Goal: Use online tool/utility: Utilize a website feature to perform a specific function

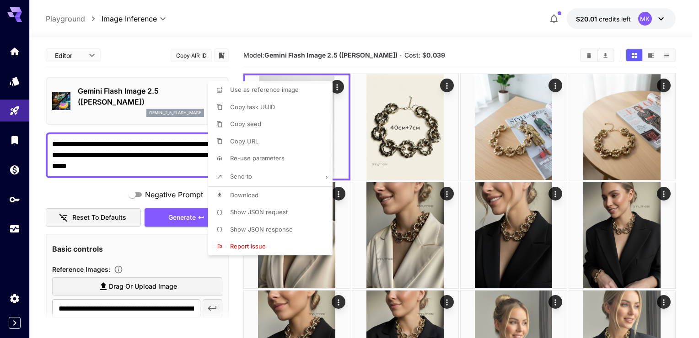
scroll to position [10, 0]
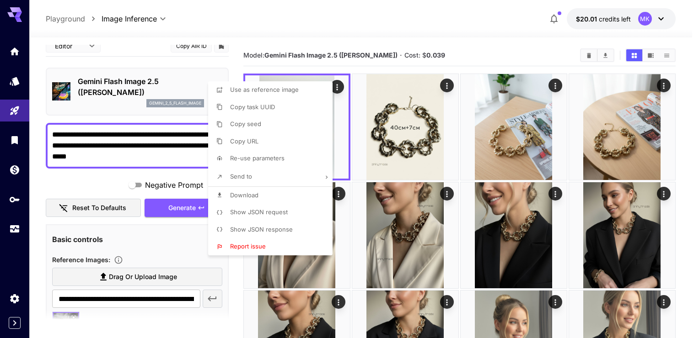
drag, startPoint x: 408, startPoint y: 25, endPoint x: 373, endPoint y: 10, distance: 38.3
click at [408, 24] on div at bounding box center [349, 169] width 699 height 338
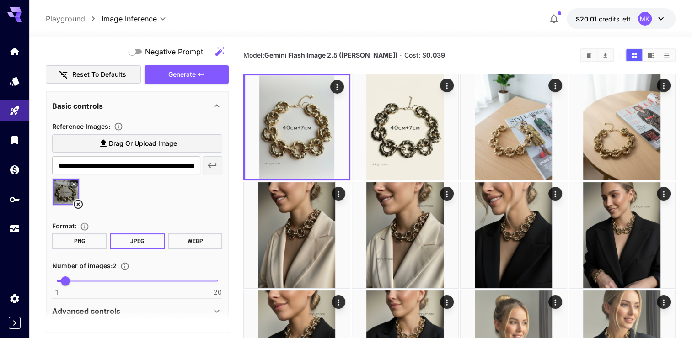
scroll to position [147, 0]
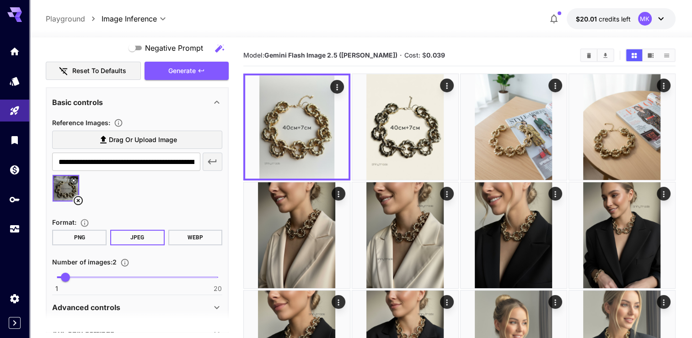
click at [77, 199] on icon at bounding box center [78, 200] width 9 height 9
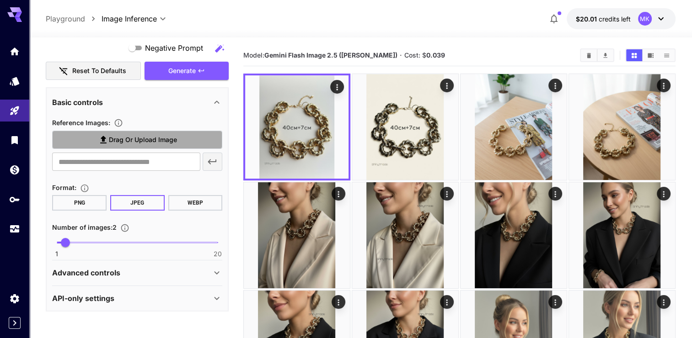
click at [110, 140] on span "Drag or upload image" at bounding box center [143, 139] width 68 height 11
click at [0, 0] on input "Drag or upload image" at bounding box center [0, 0] width 0 height 0
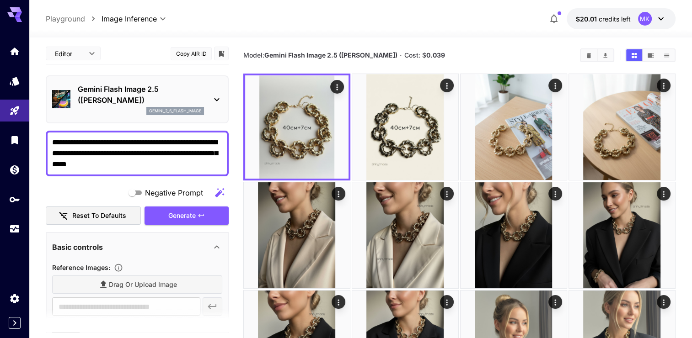
scroll to position [0, 0]
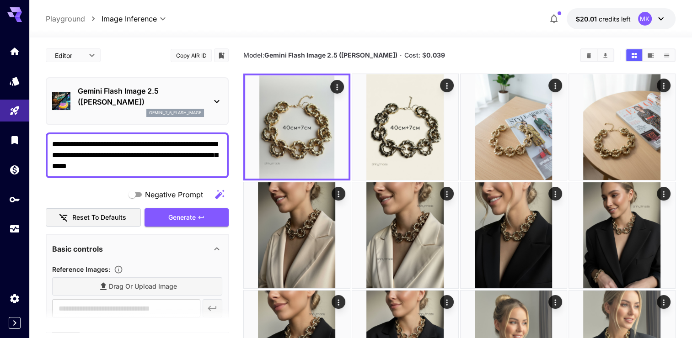
click at [163, 165] on textarea "**********" at bounding box center [137, 155] width 170 height 33
drag, startPoint x: 163, startPoint y: 165, endPoint x: 48, endPoint y: 142, distance: 116.9
click at [48, 142] on div "**********" at bounding box center [137, 156] width 183 height 46
paste textarea "**********"
type textarea "**********"
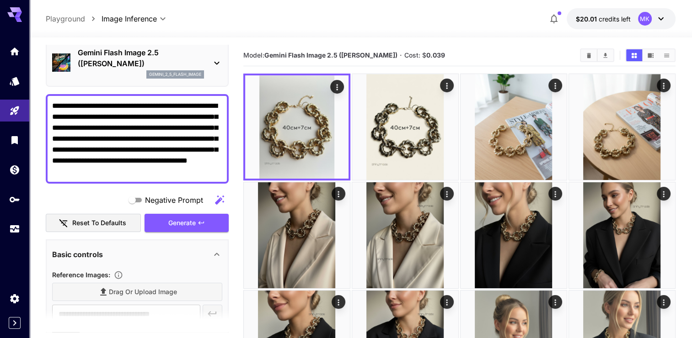
scroll to position [91, 0]
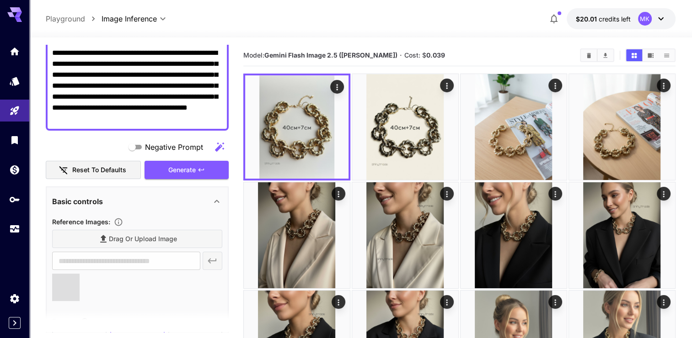
type input "**********"
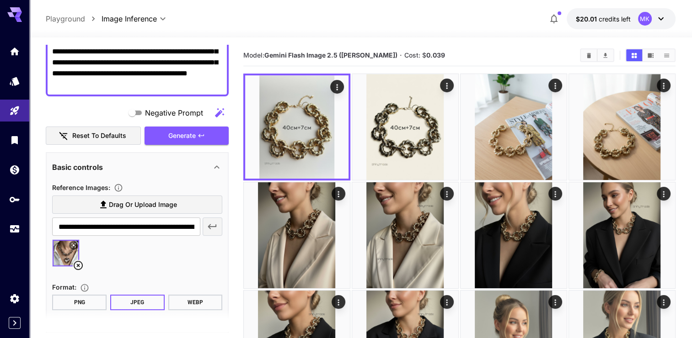
scroll to position [183, 0]
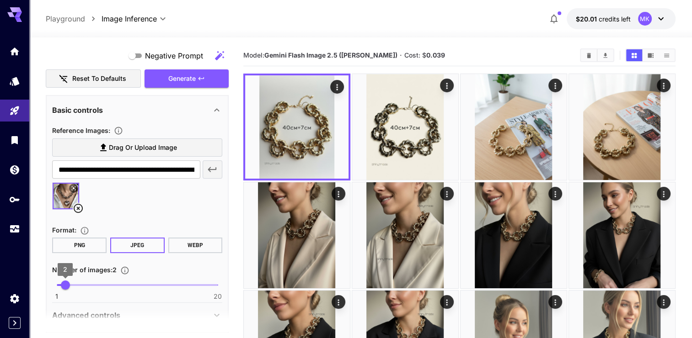
type textarea "**********"
type input "*"
drag, startPoint x: 66, startPoint y: 284, endPoint x: 75, endPoint y: 284, distance: 9.2
click at [75, 284] on span "3" at bounding box center [73, 285] width 9 height 9
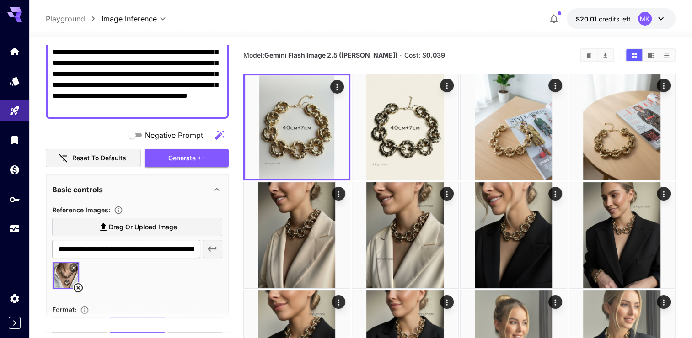
scroll to position [91, 0]
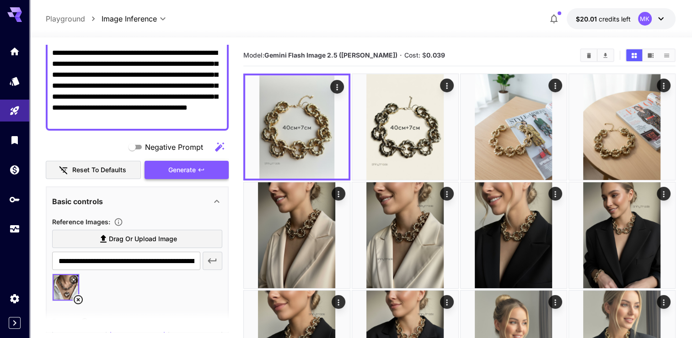
click at [187, 171] on span "Generate" at bounding box center [181, 170] width 27 height 11
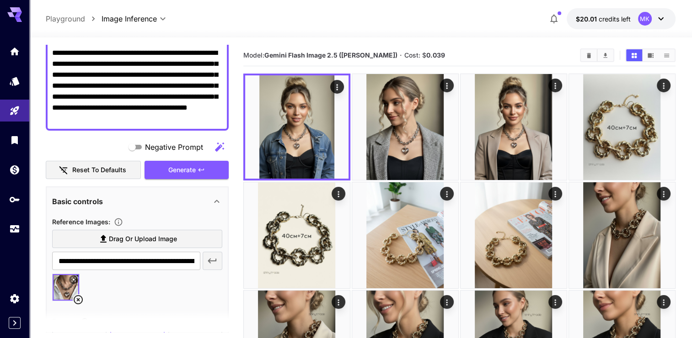
scroll to position [0, 0]
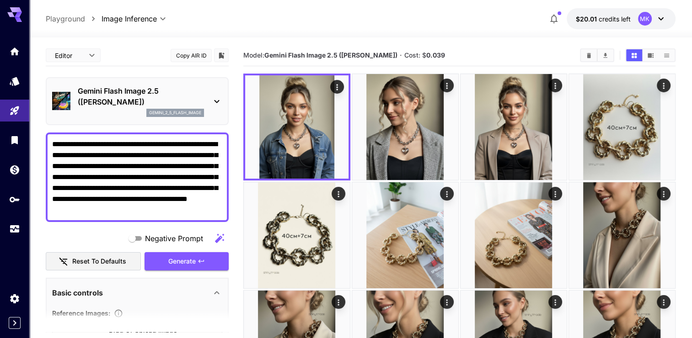
drag, startPoint x: 208, startPoint y: 116, endPoint x: 39, endPoint y: 137, distance: 170.5
paste textarea
type textarea "**********"
click at [197, 262] on button "Generate" at bounding box center [186, 261] width 84 height 19
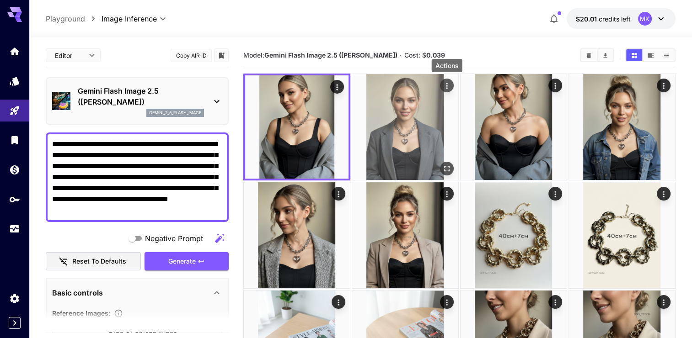
click at [446, 86] on icon "Actions" at bounding box center [446, 86] width 1 height 6
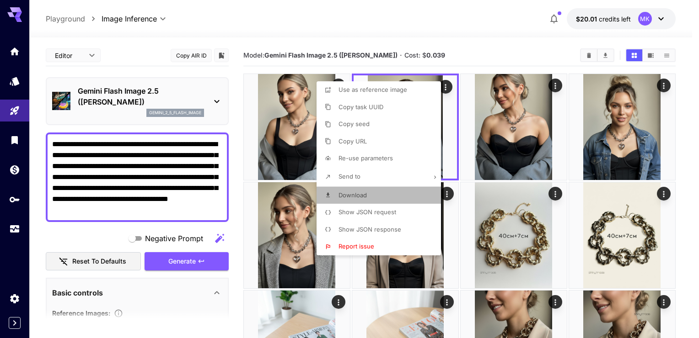
click at [358, 193] on span "Download" at bounding box center [352, 195] width 28 height 7
click at [556, 86] on div at bounding box center [349, 169] width 699 height 338
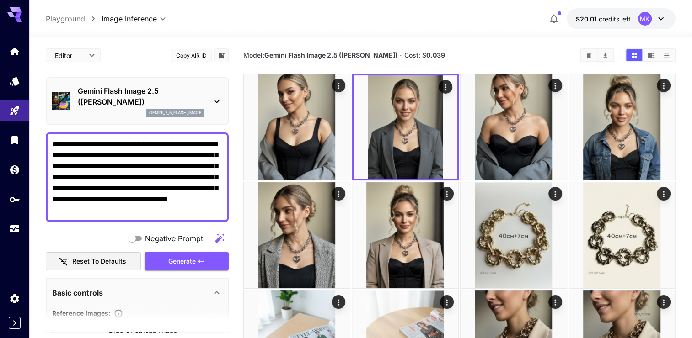
click at [444, 27] on div at bounding box center [360, 32] width 663 height 11
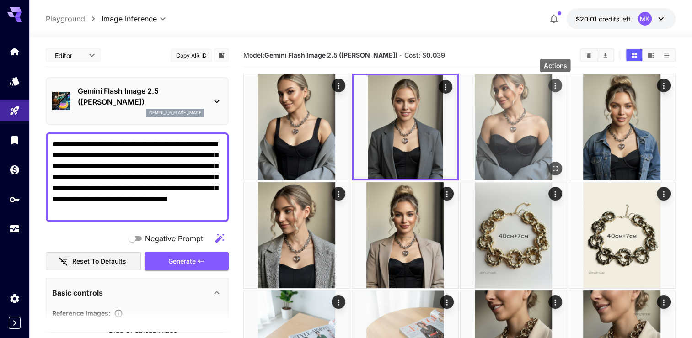
click at [556, 82] on icon "Actions" at bounding box center [554, 85] width 9 height 9
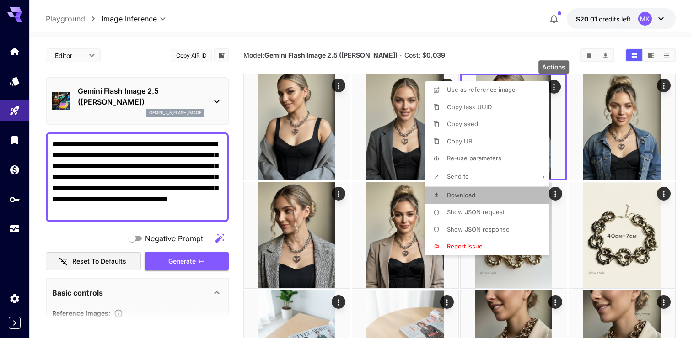
click at [463, 195] on span "Download" at bounding box center [461, 195] width 28 height 7
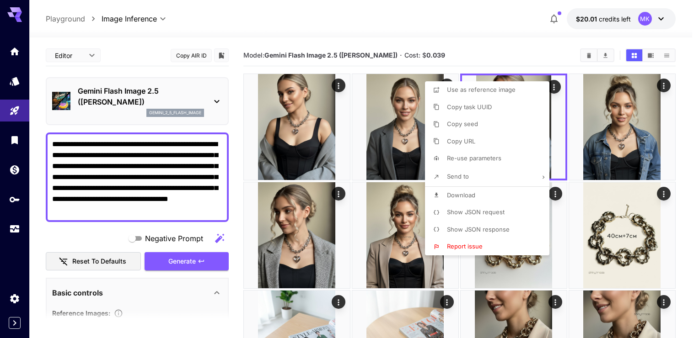
drag, startPoint x: 203, startPoint y: 209, endPoint x: 123, endPoint y: 188, distance: 83.2
click at [123, 188] on div at bounding box center [349, 169] width 699 height 338
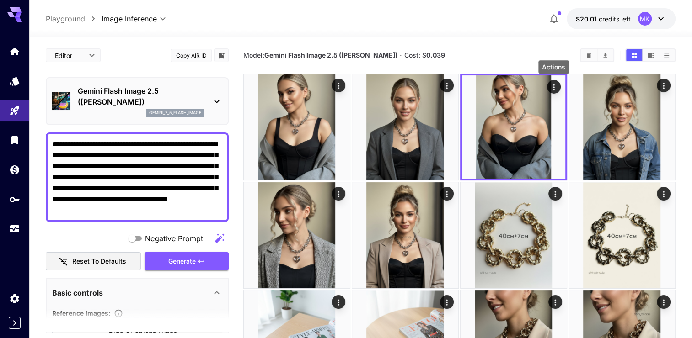
drag, startPoint x: 88, startPoint y: 163, endPoint x: 67, endPoint y: 151, distance: 23.8
click at [87, 162] on textarea "**********" at bounding box center [137, 177] width 170 height 77
drag, startPoint x: 53, startPoint y: 143, endPoint x: 215, endPoint y: 213, distance: 176.5
click at [215, 213] on textarea "**********" at bounding box center [137, 177] width 170 height 77
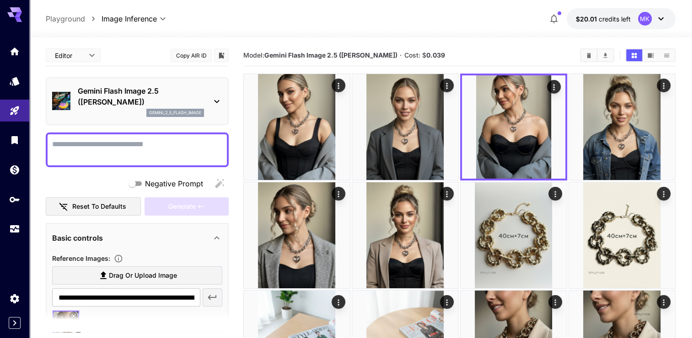
paste textarea "**********"
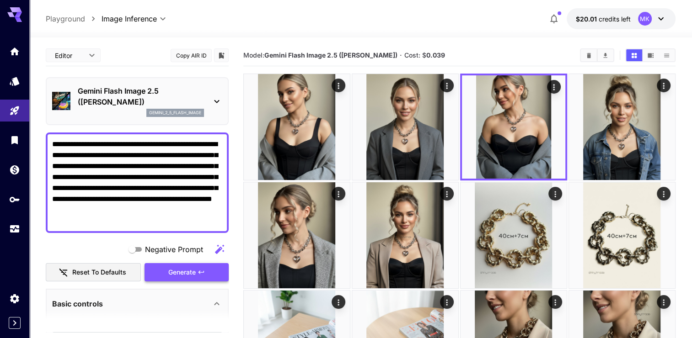
click at [181, 273] on span "Generate" at bounding box center [181, 272] width 27 height 11
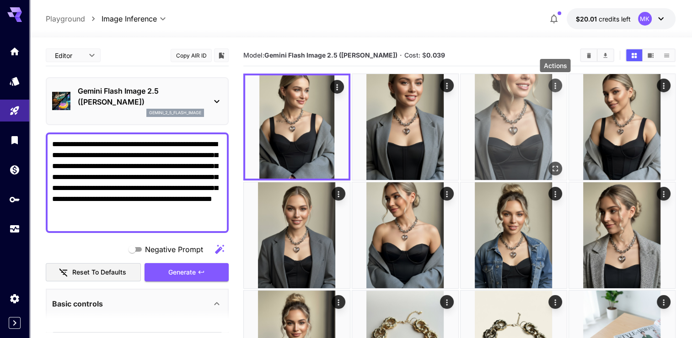
click at [553, 84] on icon "Actions" at bounding box center [554, 85] width 9 height 9
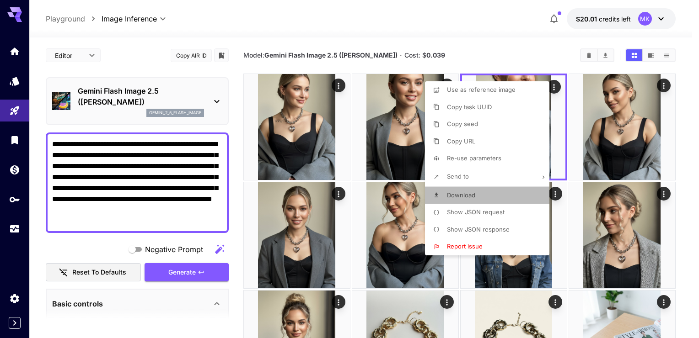
click at [455, 193] on span "Download" at bounding box center [461, 195] width 28 height 7
click at [464, 22] on div at bounding box center [349, 169] width 699 height 338
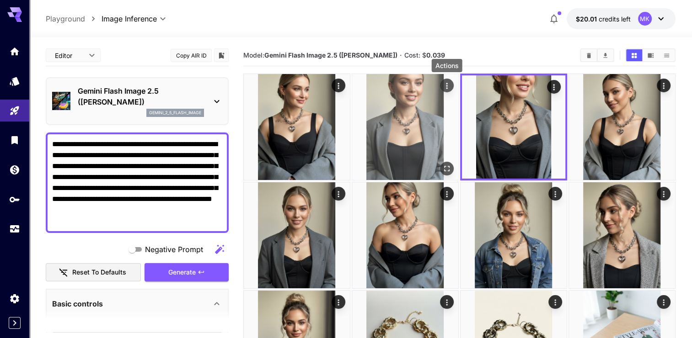
click at [447, 86] on icon "Actions" at bounding box center [446, 85] width 9 height 9
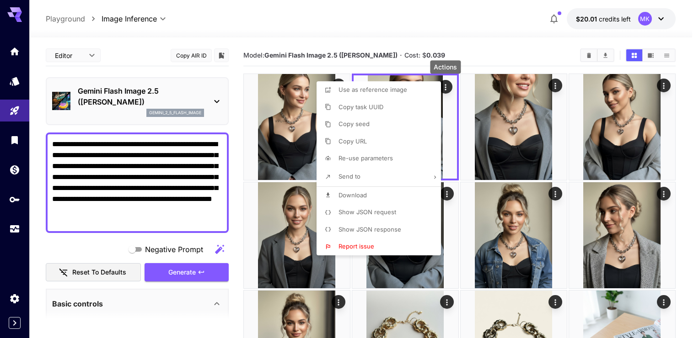
click at [347, 193] on span "Download" at bounding box center [352, 195] width 28 height 7
click at [445, 22] on div at bounding box center [349, 169] width 699 height 338
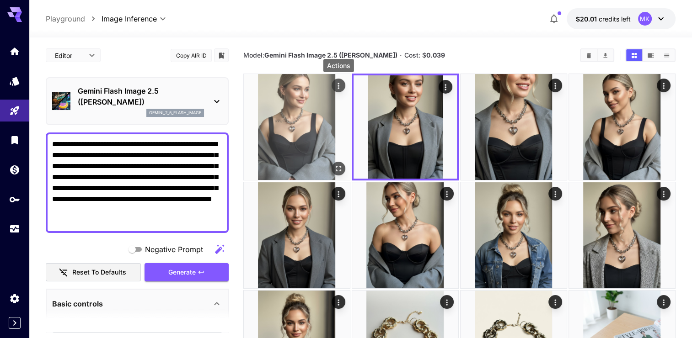
click at [339, 84] on icon "Actions" at bounding box center [338, 85] width 9 height 9
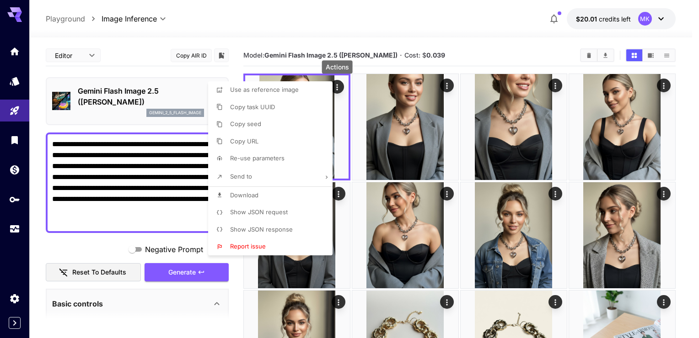
click at [244, 194] on span "Download" at bounding box center [244, 195] width 28 height 7
click at [395, 23] on div at bounding box center [349, 169] width 699 height 338
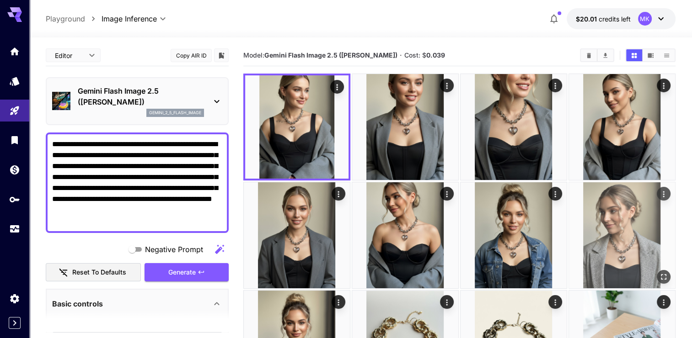
click at [624, 251] on img at bounding box center [622, 235] width 106 height 106
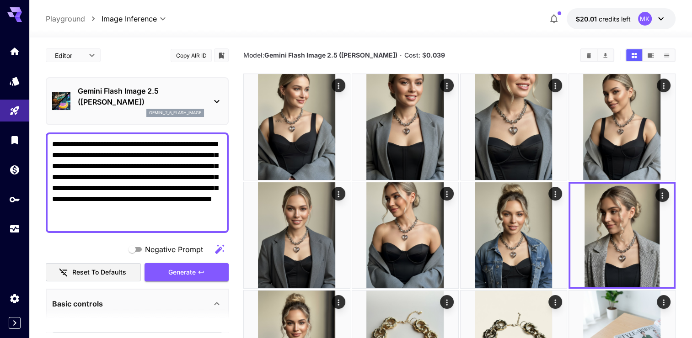
drag, startPoint x: 111, startPoint y: 219, endPoint x: 47, endPoint y: 141, distance: 100.4
click at [47, 141] on div "**********" at bounding box center [137, 183] width 183 height 101
paste textarea
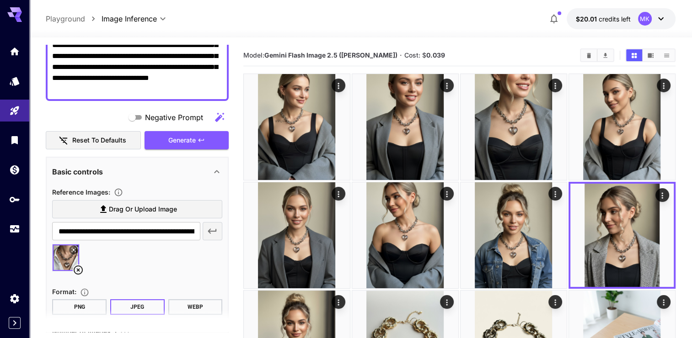
scroll to position [137, 0]
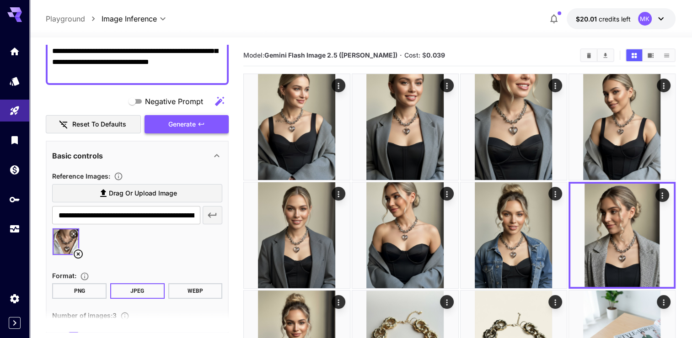
click at [198, 125] on icon "button" at bounding box center [201, 124] width 7 height 7
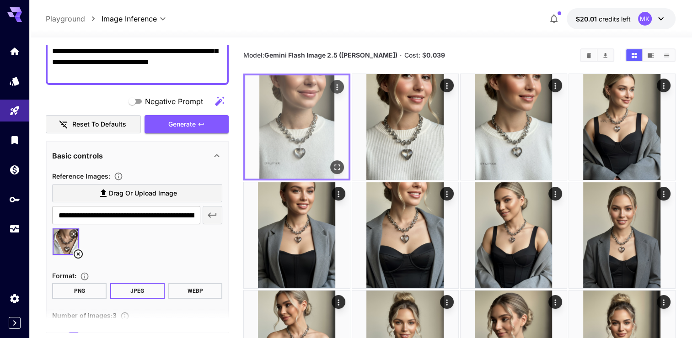
click at [309, 146] on img at bounding box center [296, 126] width 103 height 103
click at [333, 83] on icon "Actions" at bounding box center [336, 87] width 9 height 9
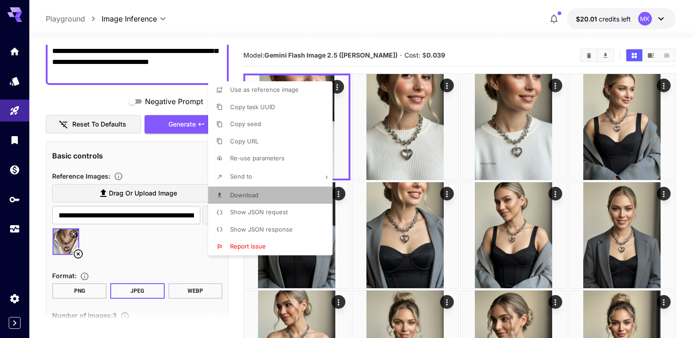
click at [246, 195] on span "Download" at bounding box center [244, 195] width 28 height 7
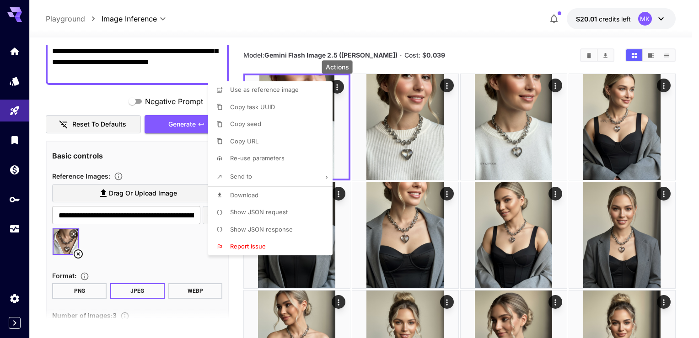
click at [449, 84] on div at bounding box center [349, 169] width 699 height 338
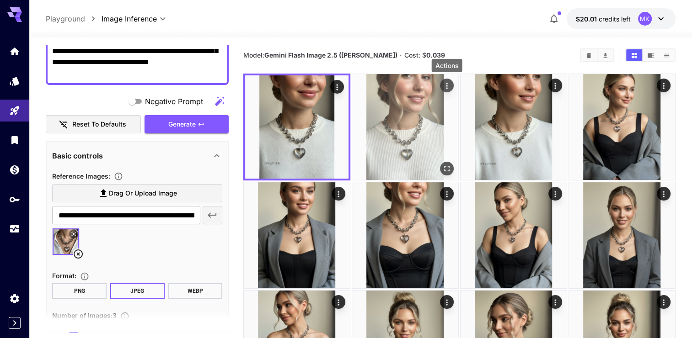
click at [446, 84] on icon "Actions" at bounding box center [446, 86] width 1 height 6
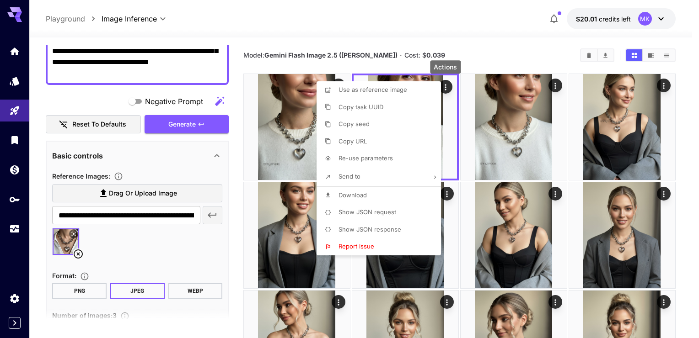
click at [345, 194] on span "Download" at bounding box center [352, 195] width 28 height 7
click at [557, 84] on div at bounding box center [349, 169] width 699 height 338
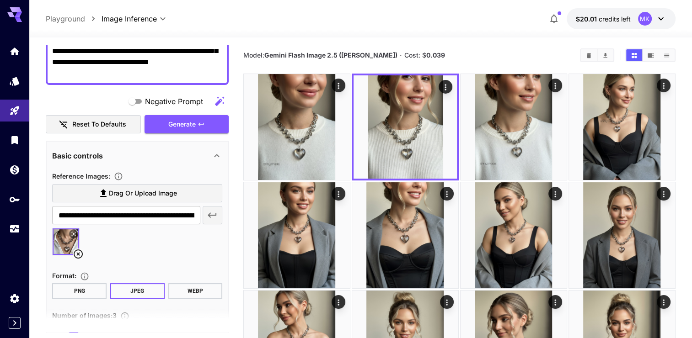
click at [462, 20] on div "**********" at bounding box center [361, 18] width 630 height 21
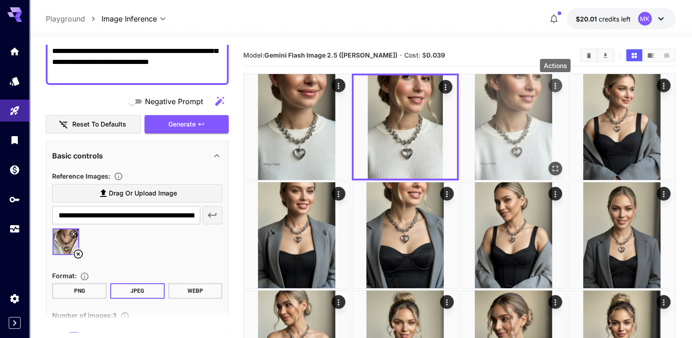
click at [553, 88] on icon "Actions" at bounding box center [554, 85] width 9 height 9
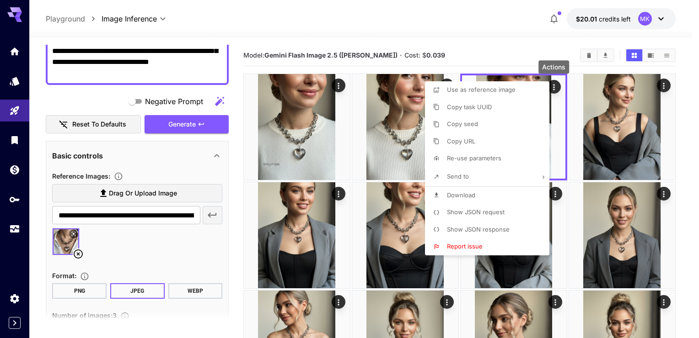
click at [459, 193] on span "Download" at bounding box center [461, 195] width 28 height 7
click at [276, 22] on div at bounding box center [349, 169] width 699 height 338
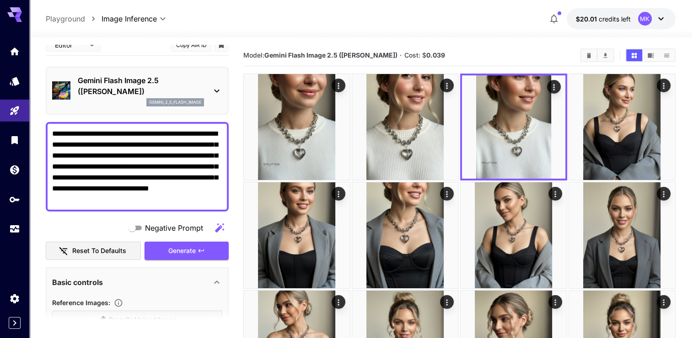
scroll to position [0, 0]
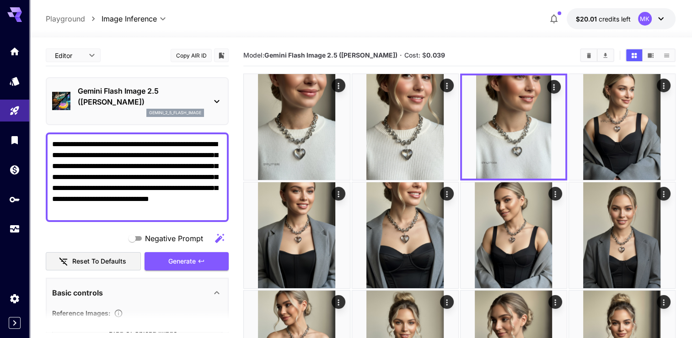
drag, startPoint x: 203, startPoint y: 75, endPoint x: 40, endPoint y: 132, distance: 172.4
paste textarea "**********"
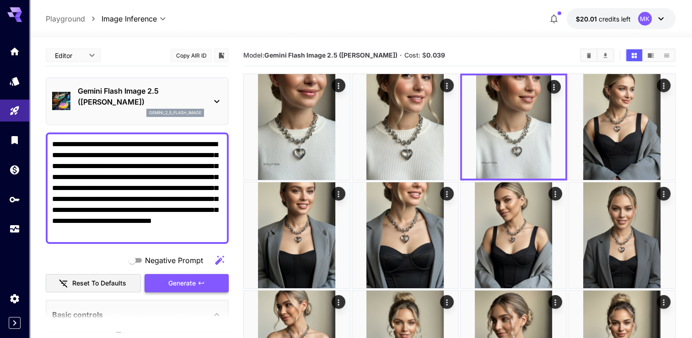
type textarea "**********"
click at [178, 285] on span "Generate" at bounding box center [181, 283] width 27 height 11
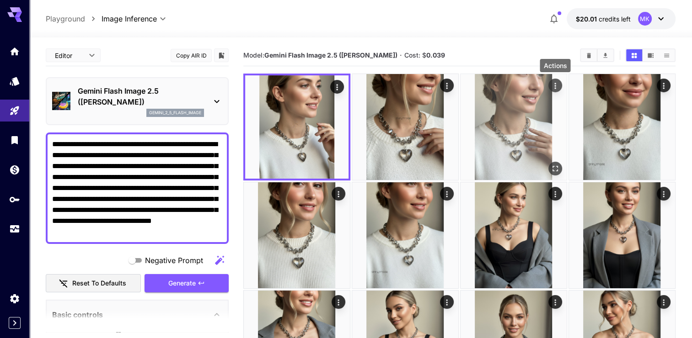
click at [552, 86] on icon "Actions" at bounding box center [554, 85] width 9 height 9
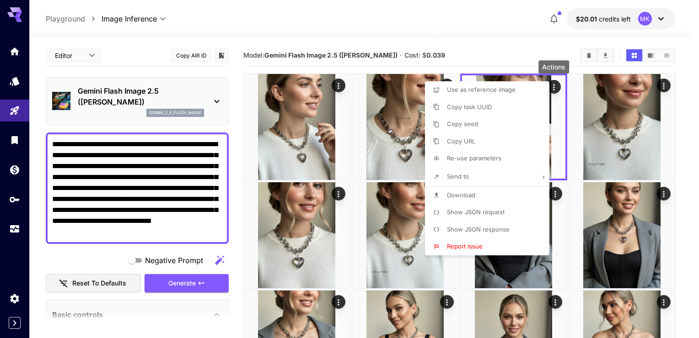
click at [457, 195] on span "Download" at bounding box center [461, 195] width 28 height 7
click at [441, 20] on div at bounding box center [349, 169] width 699 height 338
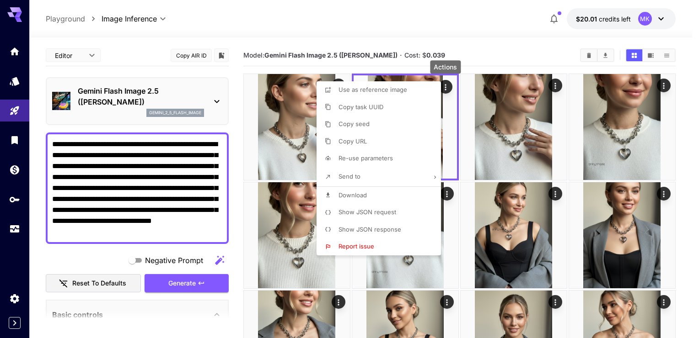
click at [353, 196] on span "Download" at bounding box center [352, 195] width 28 height 7
click at [342, 23] on div at bounding box center [349, 169] width 699 height 338
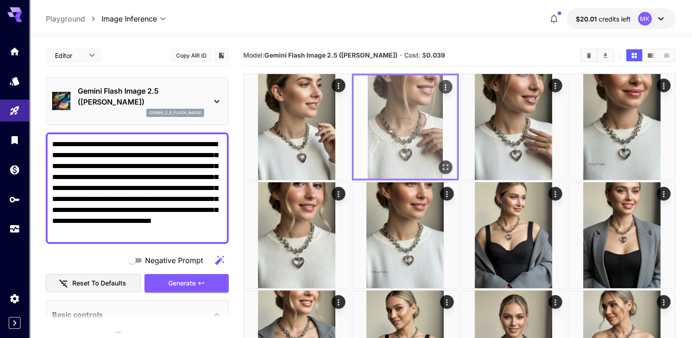
click at [445, 88] on icon "Actions" at bounding box center [445, 87] width 9 height 9
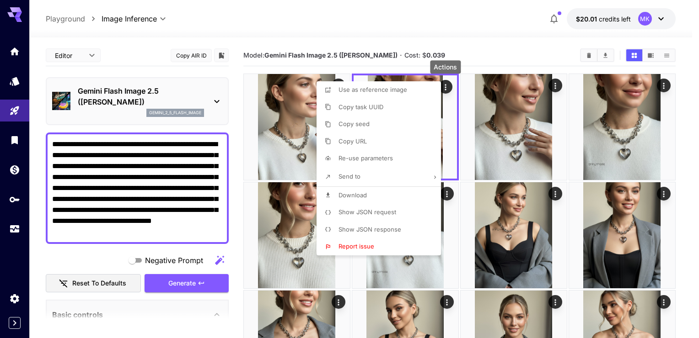
click at [355, 15] on div at bounding box center [349, 169] width 699 height 338
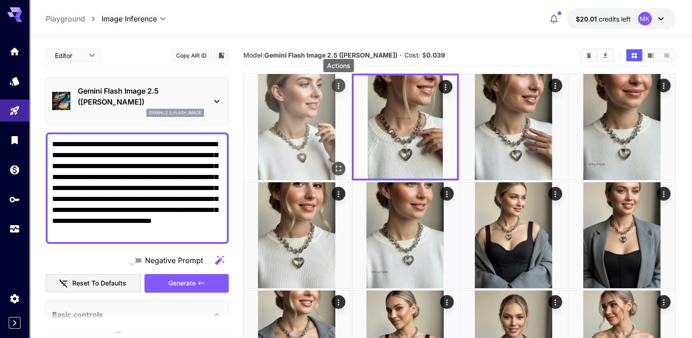
click at [336, 84] on icon "Actions" at bounding box center [338, 85] width 9 height 9
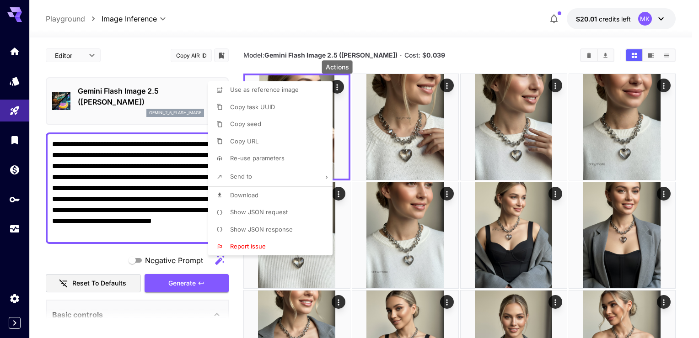
click at [255, 194] on span "Download" at bounding box center [244, 195] width 28 height 7
click at [76, 156] on div at bounding box center [349, 169] width 699 height 338
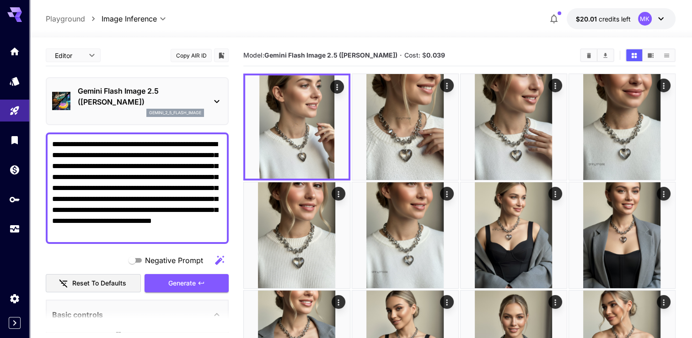
drag, startPoint x: 52, startPoint y: 143, endPoint x: 230, endPoint y: 255, distance: 210.2
paste textarea
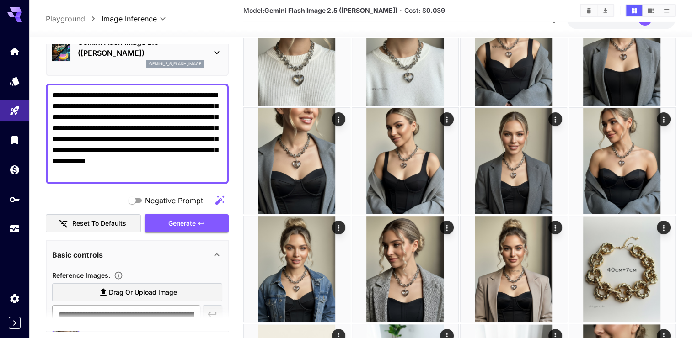
scroll to position [183, 0]
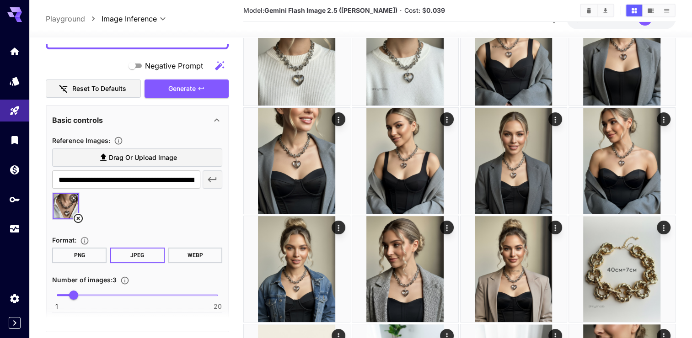
type textarea "**********"
click at [75, 217] on icon at bounding box center [78, 218] width 11 height 11
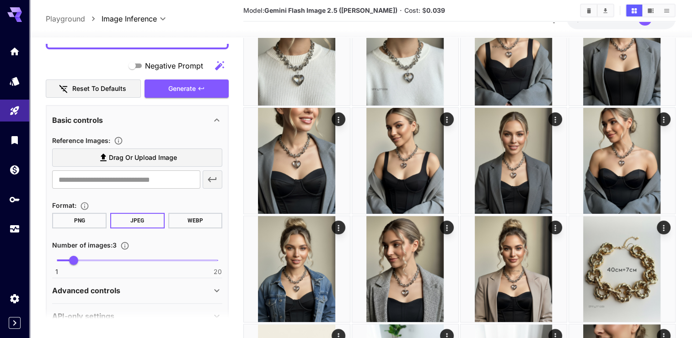
click at [90, 158] on label "Drag or upload image" at bounding box center [137, 158] width 170 height 19
click at [0, 0] on input "Drag or upload image" at bounding box center [0, 0] width 0 height 0
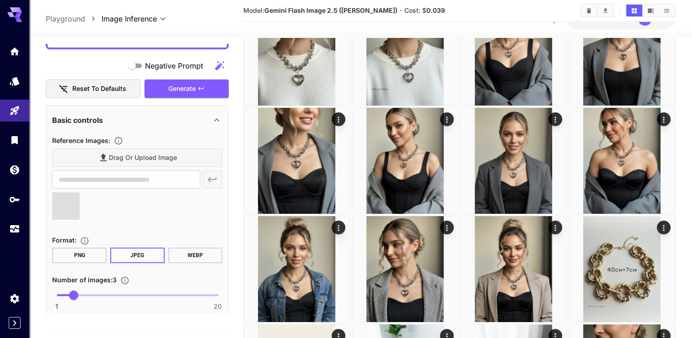
type input "**********"
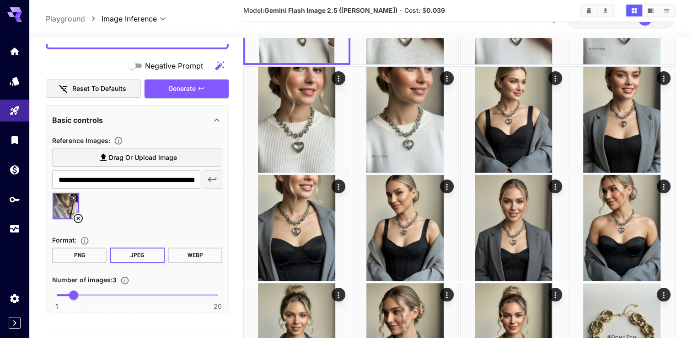
scroll to position [91, 0]
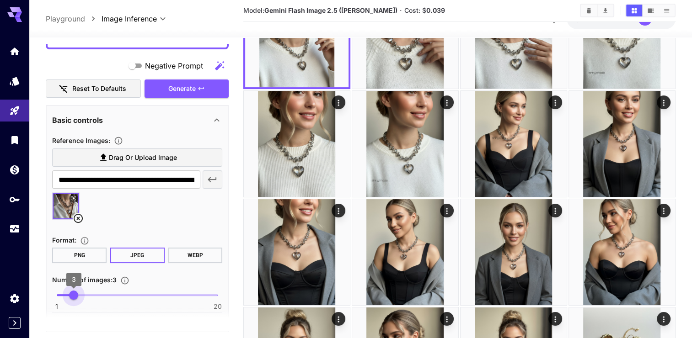
type input "*"
drag, startPoint x: 73, startPoint y: 294, endPoint x: 68, endPoint y: 294, distance: 5.5
click at [68, 294] on span "2" at bounding box center [65, 295] width 9 height 9
click at [198, 88] on button "Generate" at bounding box center [186, 89] width 84 height 19
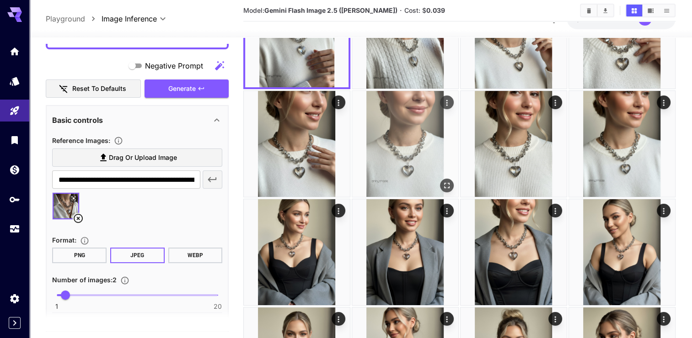
scroll to position [0, 0]
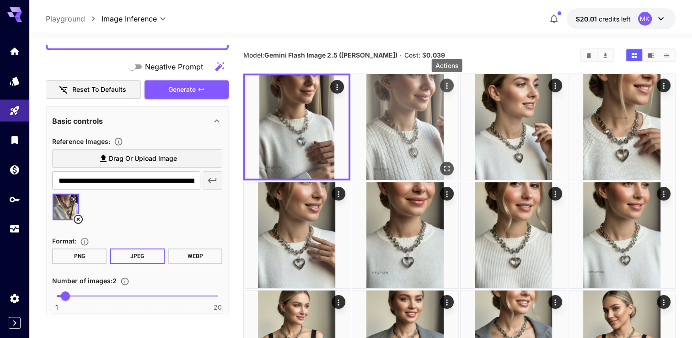
click at [448, 83] on icon "Actions" at bounding box center [446, 85] width 9 height 9
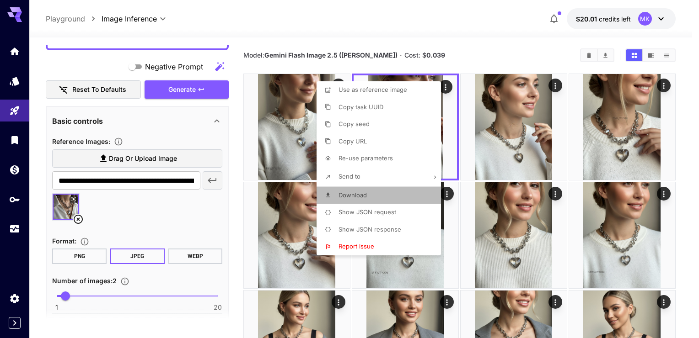
click at [354, 194] on span "Download" at bounding box center [352, 195] width 28 height 7
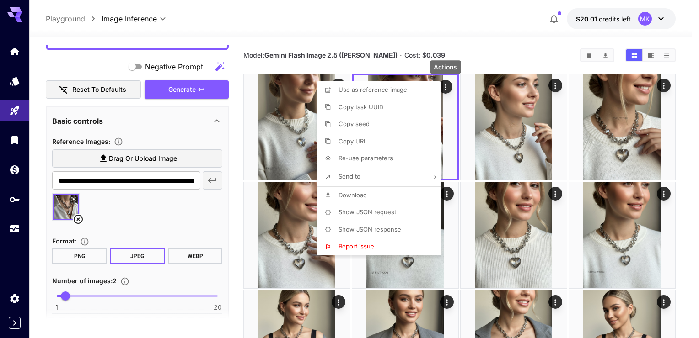
click at [400, 16] on div at bounding box center [349, 169] width 699 height 338
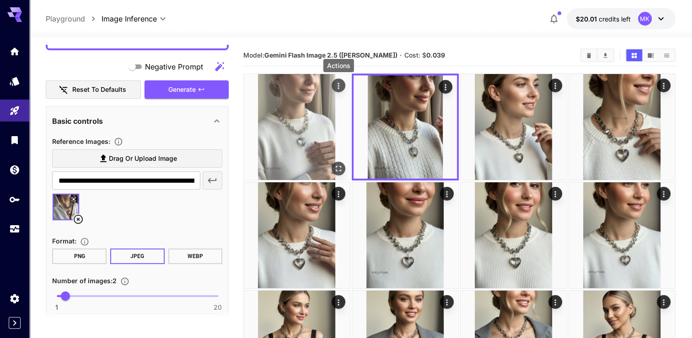
click at [337, 80] on div "Actions" at bounding box center [338, 85] width 9 height 11
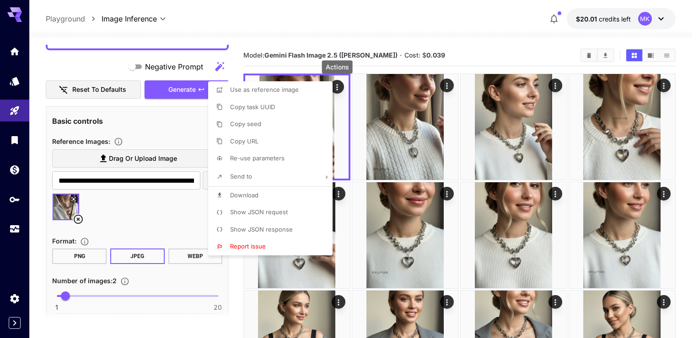
click at [255, 194] on span "Download" at bounding box center [244, 195] width 28 height 7
click at [79, 218] on div at bounding box center [349, 169] width 699 height 338
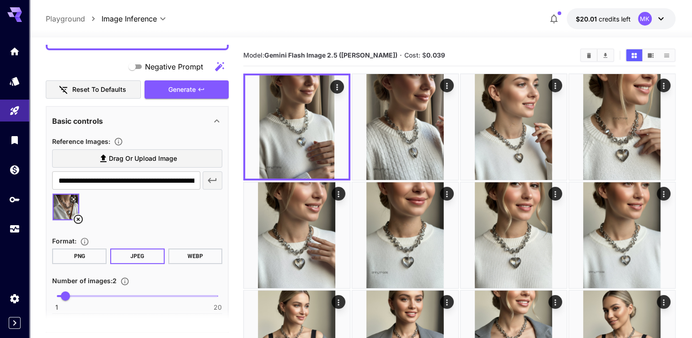
click at [77, 217] on icon at bounding box center [78, 219] width 11 height 11
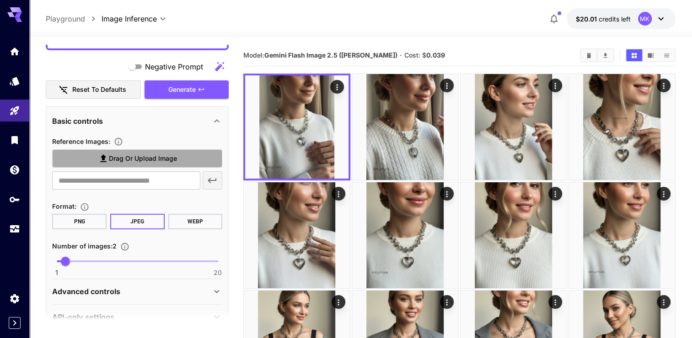
click at [97, 157] on label "Drag or upload image" at bounding box center [137, 159] width 170 height 19
click at [0, 0] on input "Drag or upload image" at bounding box center [0, 0] width 0 height 0
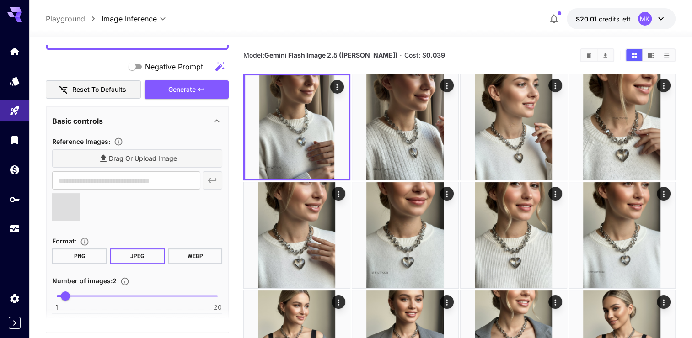
type input "**********"
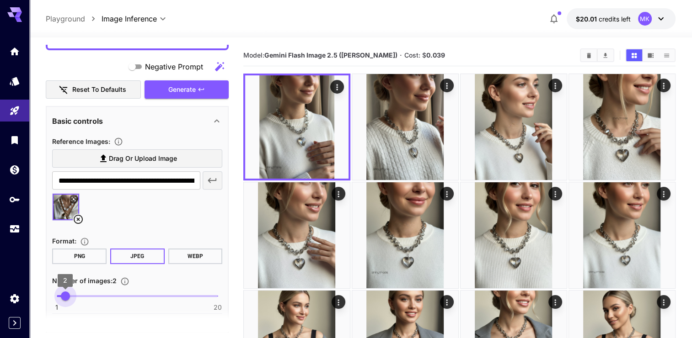
type input "*"
drag, startPoint x: 65, startPoint y: 298, endPoint x: 72, endPoint y: 297, distance: 6.9
click at [72, 297] on span "3" at bounding box center [73, 296] width 9 height 9
click at [189, 87] on span "Generate" at bounding box center [181, 89] width 27 height 11
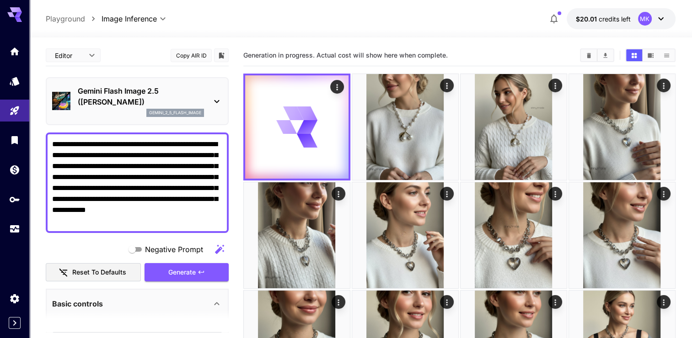
scroll to position [183, 0]
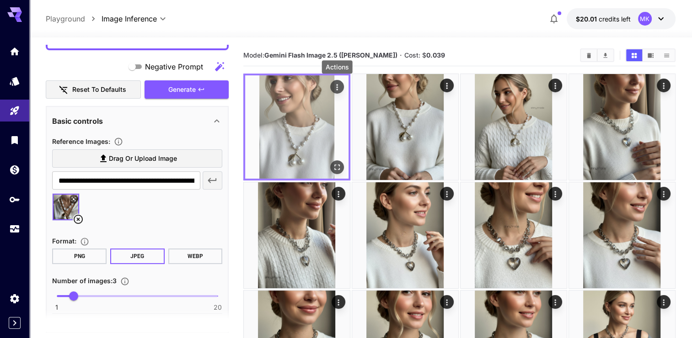
click at [337, 84] on icon "Actions" at bounding box center [336, 87] width 1 height 6
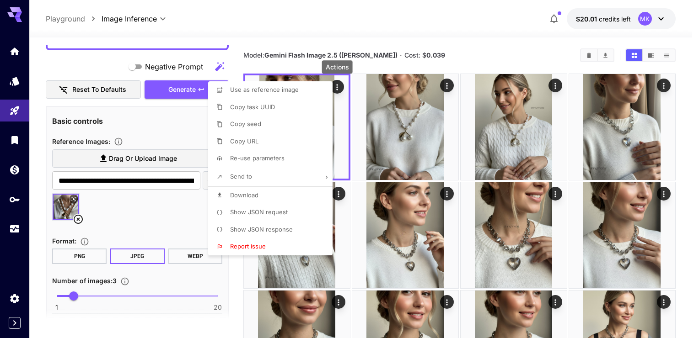
click at [233, 195] on span "Download" at bounding box center [244, 195] width 28 height 7
click at [446, 83] on div at bounding box center [349, 169] width 699 height 338
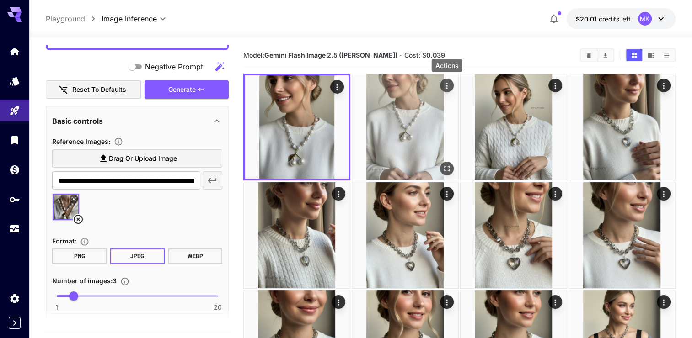
click at [445, 83] on icon "Actions" at bounding box center [446, 85] width 9 height 9
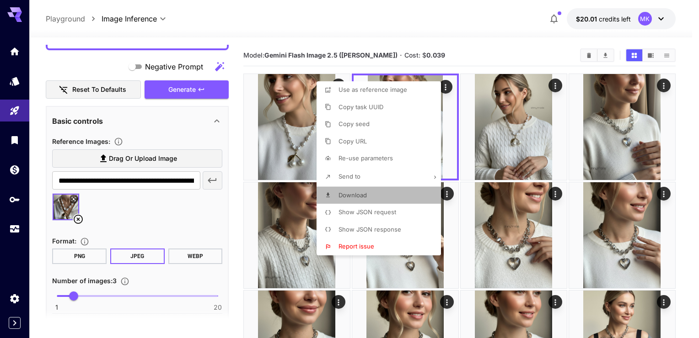
click at [337, 194] on li "Download" at bounding box center [381, 195] width 130 height 17
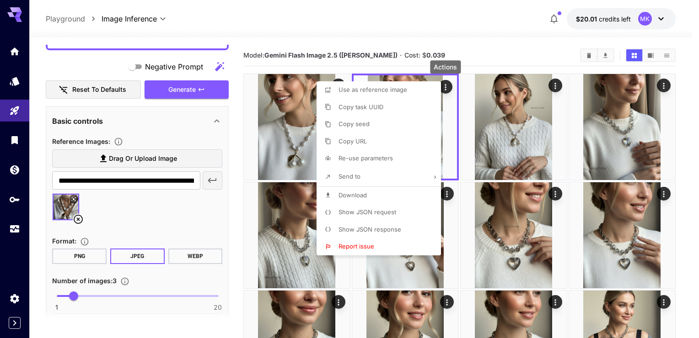
click at [459, 33] on div at bounding box center [349, 169] width 699 height 338
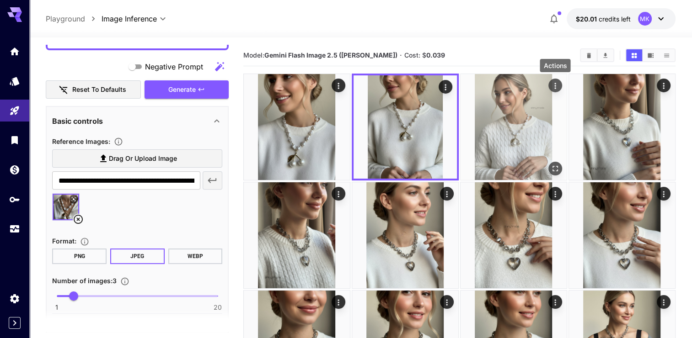
click at [552, 86] on icon "Actions" at bounding box center [554, 85] width 9 height 9
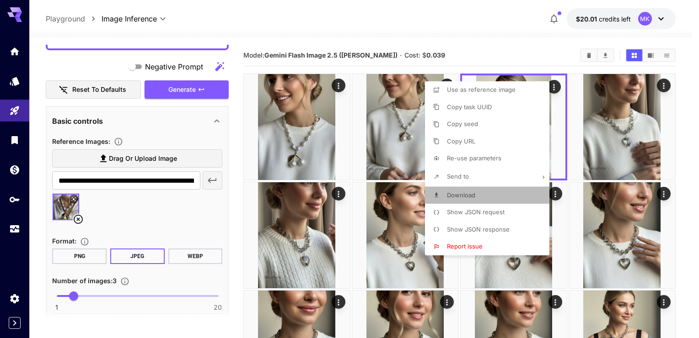
click at [451, 194] on span "Download" at bounding box center [461, 195] width 28 height 7
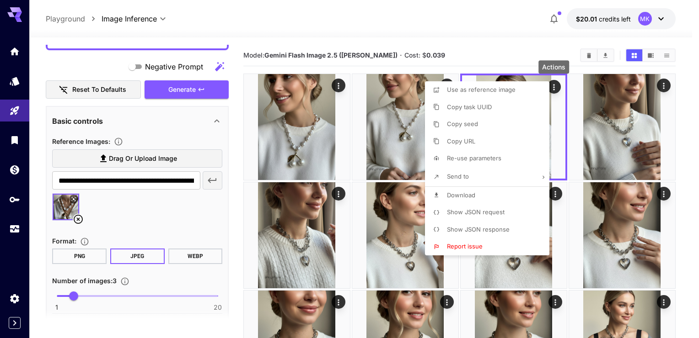
click at [444, 21] on div at bounding box center [349, 169] width 699 height 338
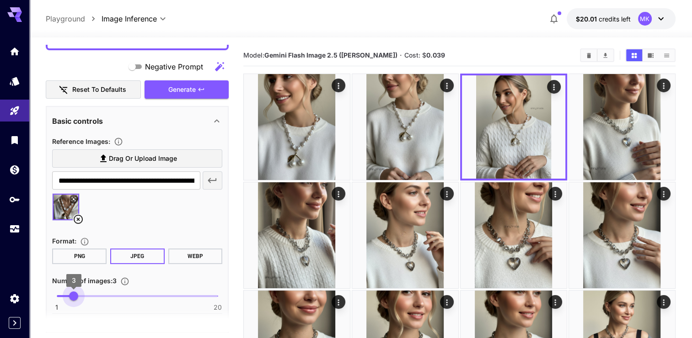
type input "*"
drag, startPoint x: 71, startPoint y: 296, endPoint x: 66, endPoint y: 296, distance: 5.5
click at [66, 296] on span "2" at bounding box center [65, 296] width 9 height 9
click at [181, 87] on span "Generate" at bounding box center [181, 89] width 27 height 11
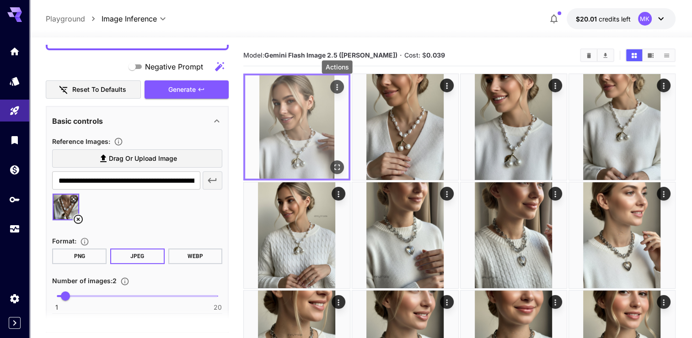
click at [334, 84] on icon "Actions" at bounding box center [336, 87] width 9 height 9
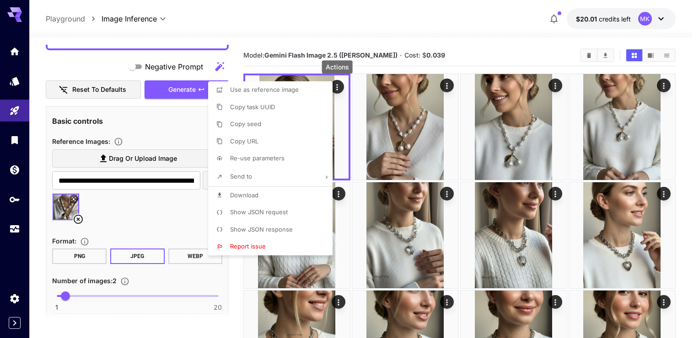
click at [252, 193] on span "Download" at bounding box center [244, 195] width 28 height 7
click at [446, 86] on div at bounding box center [349, 169] width 699 height 338
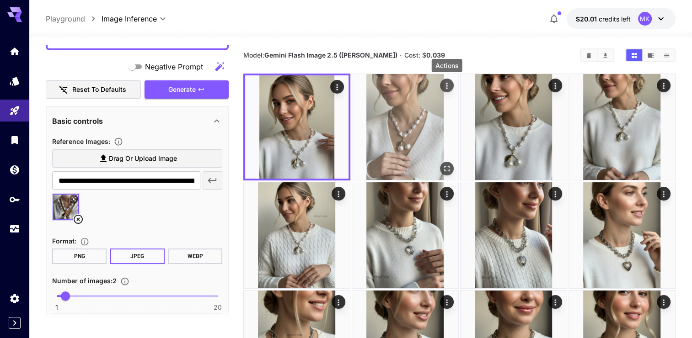
click at [446, 86] on icon "Actions" at bounding box center [446, 85] width 9 height 9
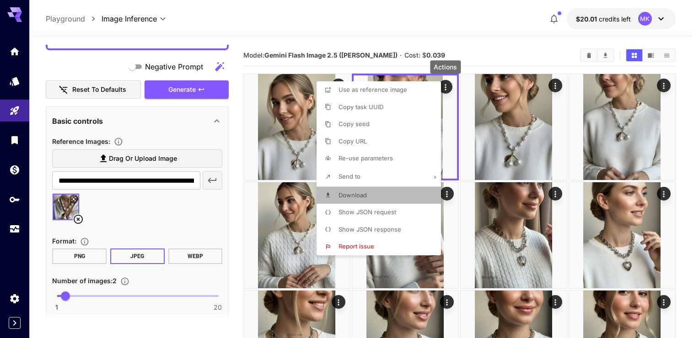
click at [344, 196] on span "Download" at bounding box center [352, 195] width 28 height 7
click at [79, 217] on div at bounding box center [349, 169] width 699 height 338
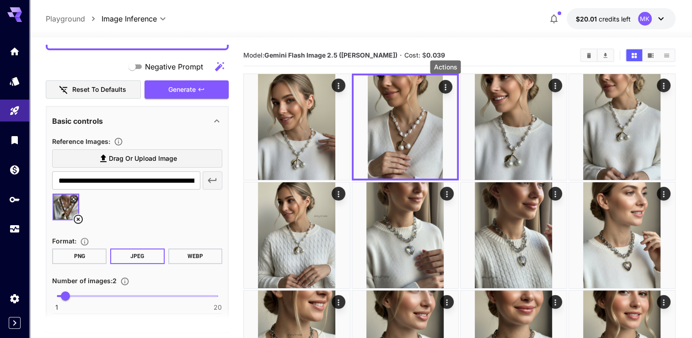
click at [78, 218] on icon at bounding box center [78, 219] width 11 height 11
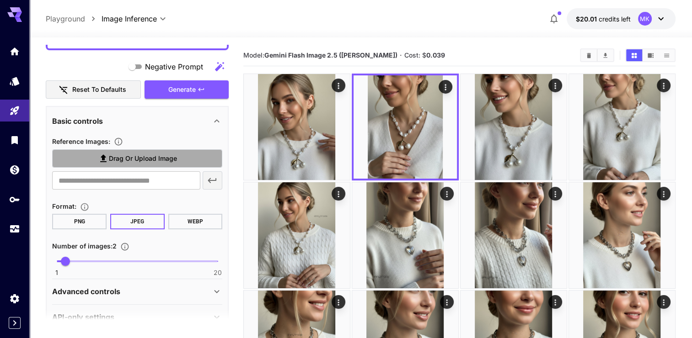
click at [129, 158] on span "Drag or upload image" at bounding box center [143, 158] width 68 height 11
click at [0, 0] on input "Drag or upload image" at bounding box center [0, 0] width 0 height 0
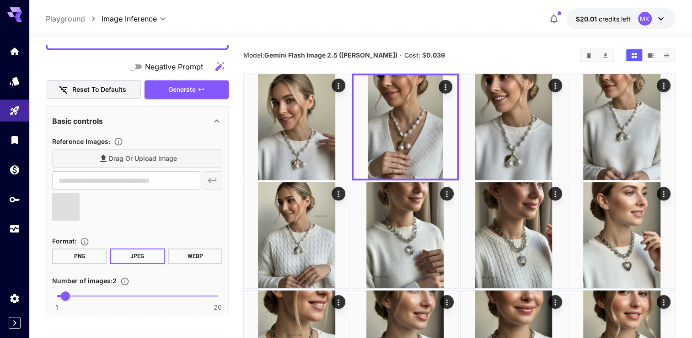
type input "**********"
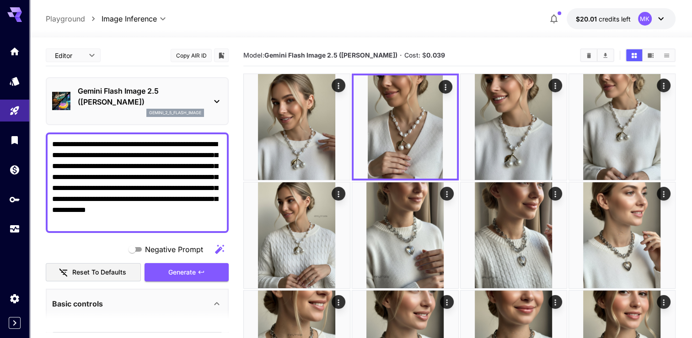
drag, startPoint x: 173, startPoint y: 219, endPoint x: 50, endPoint y: 134, distance: 149.0
click at [50, 134] on div "**********" at bounding box center [137, 183] width 183 height 101
paste textarea
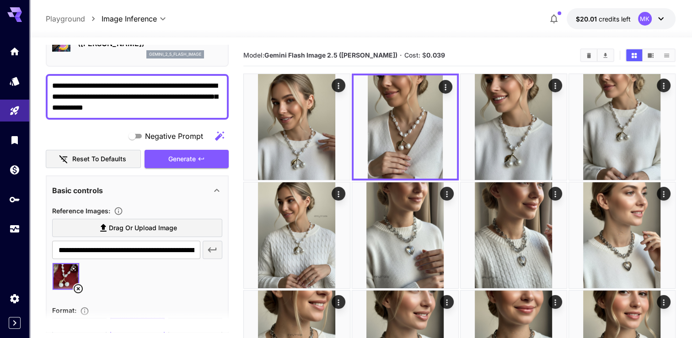
scroll to position [46, 0]
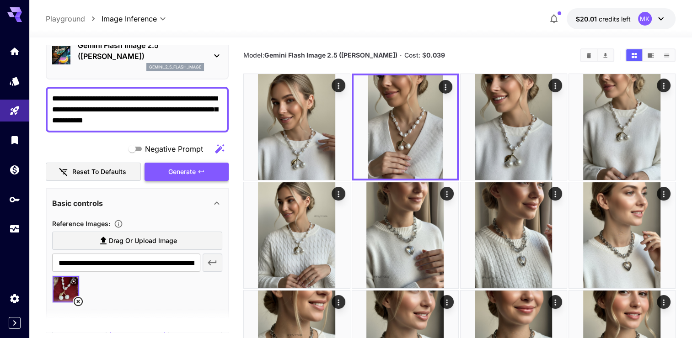
type textarea "**********"
click at [177, 171] on span "Generate" at bounding box center [181, 171] width 27 height 11
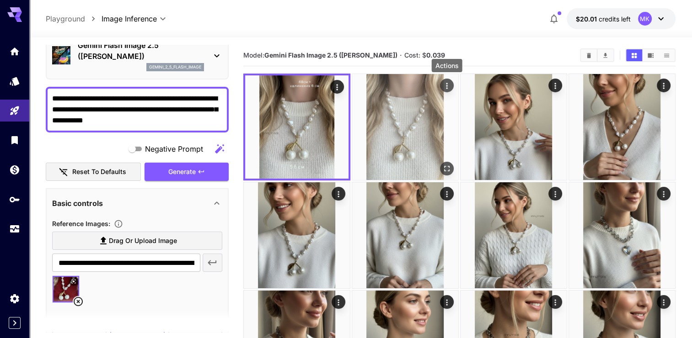
click at [449, 84] on icon "Actions" at bounding box center [446, 85] width 9 height 9
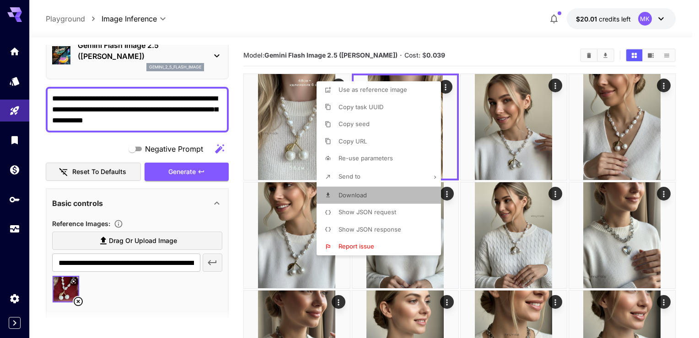
click at [353, 194] on span "Download" at bounding box center [352, 195] width 28 height 7
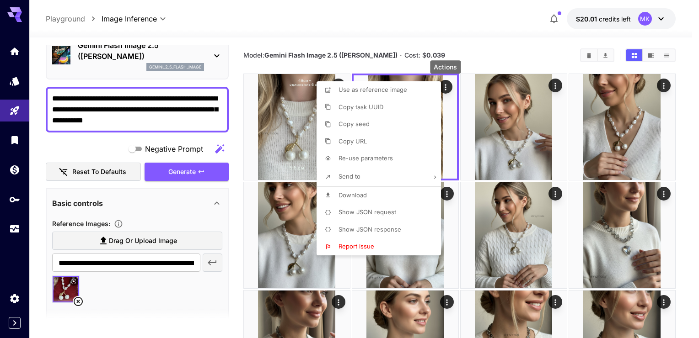
click at [453, 21] on div at bounding box center [349, 169] width 699 height 338
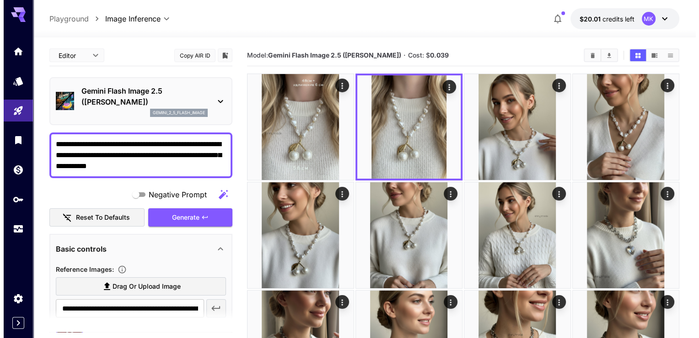
scroll to position [46, 0]
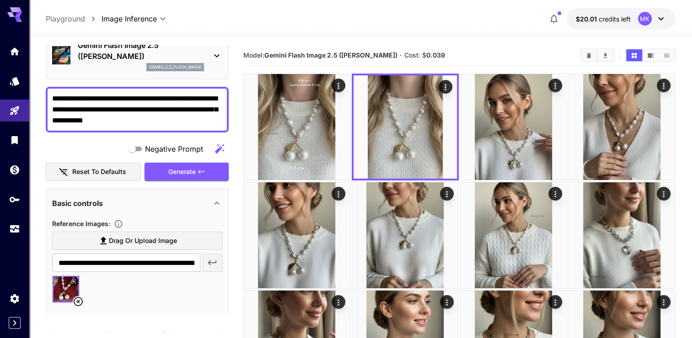
drag, startPoint x: 207, startPoint y: 118, endPoint x: 45, endPoint y: 95, distance: 163.5
paste textarea "**********"
type textarea "**********"
drag, startPoint x: 172, startPoint y: 172, endPoint x: 173, endPoint y: 167, distance: 4.7
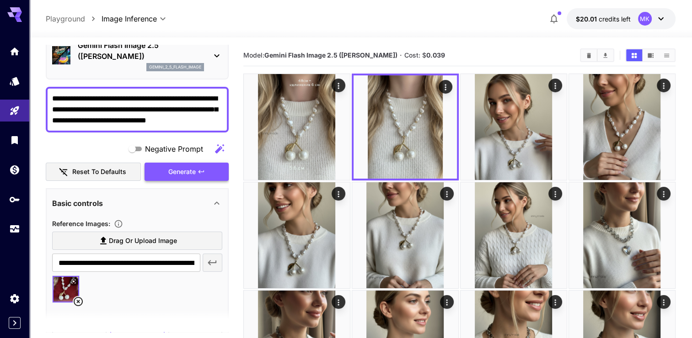
click at [173, 172] on span "Generate" at bounding box center [181, 171] width 27 height 11
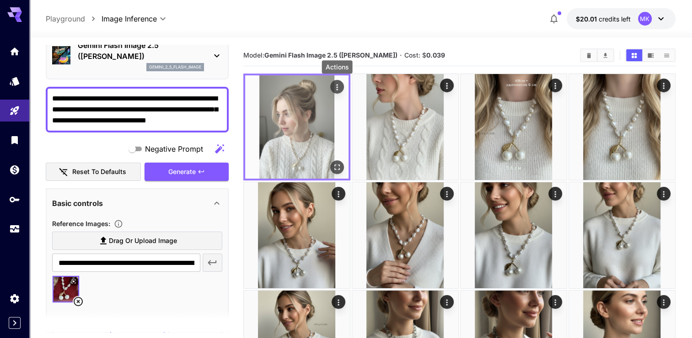
click at [337, 86] on icon "Actions" at bounding box center [336, 87] width 9 height 9
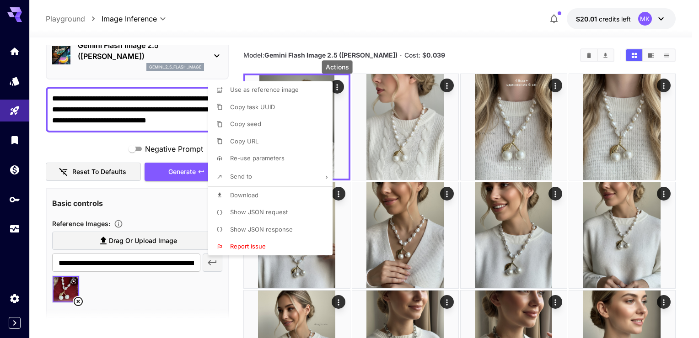
click at [246, 197] on span "Download" at bounding box center [244, 195] width 28 height 7
click at [447, 85] on div at bounding box center [349, 169] width 699 height 338
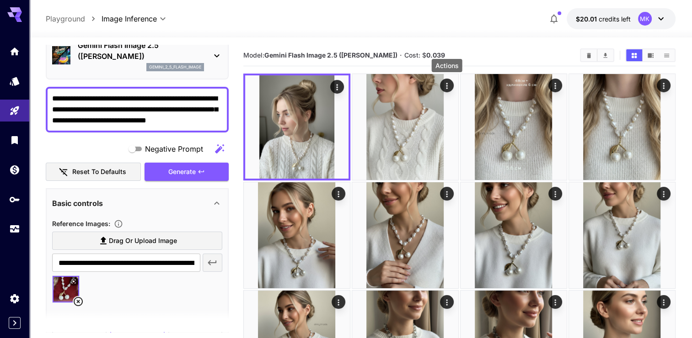
click at [447, 85] on icon "Actions" at bounding box center [446, 85] width 9 height 9
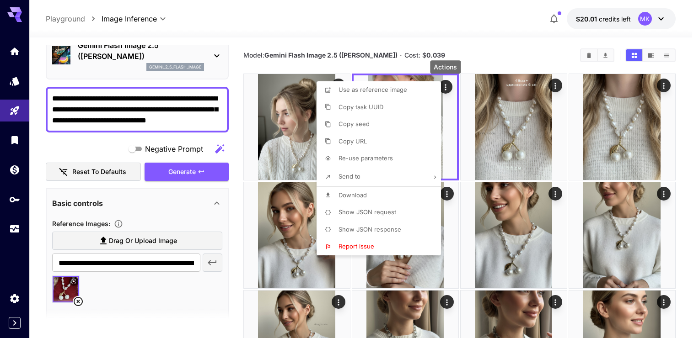
click at [351, 195] on span "Download" at bounding box center [352, 195] width 28 height 7
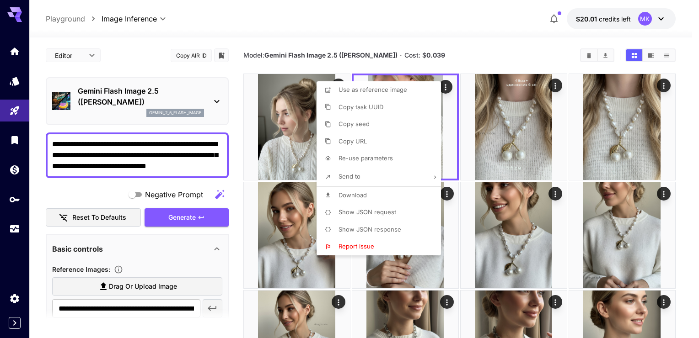
scroll to position [46, 0]
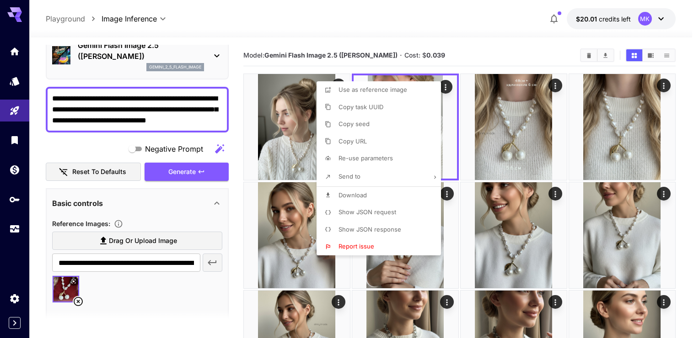
click at [53, 95] on div at bounding box center [349, 169] width 699 height 338
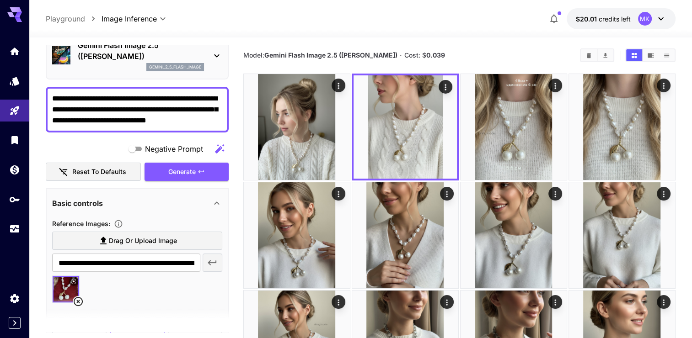
drag, startPoint x: 52, startPoint y: 98, endPoint x: 240, endPoint y: 119, distance: 189.5
paste textarea "**********"
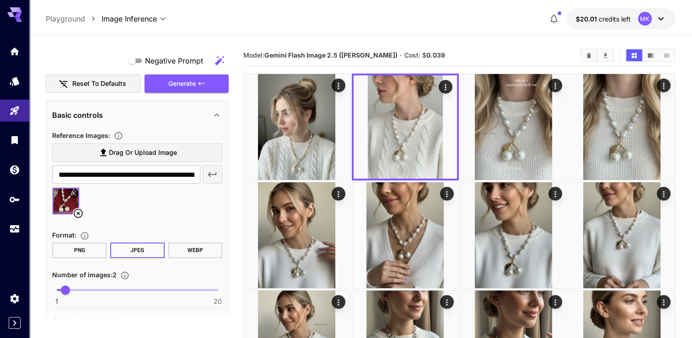
scroll to position [183, 0]
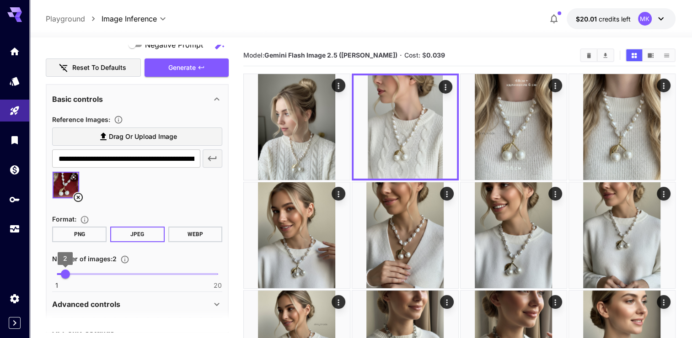
type textarea "**********"
type input "*"
drag, startPoint x: 64, startPoint y: 277, endPoint x: 70, endPoint y: 277, distance: 6.4
click at [70, 277] on span "3" at bounding box center [73, 274] width 9 height 9
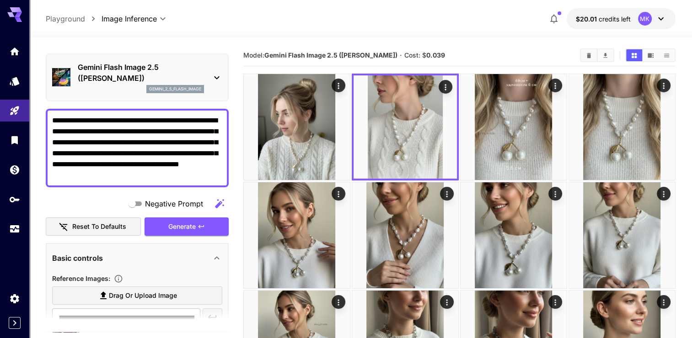
scroll to position [0, 0]
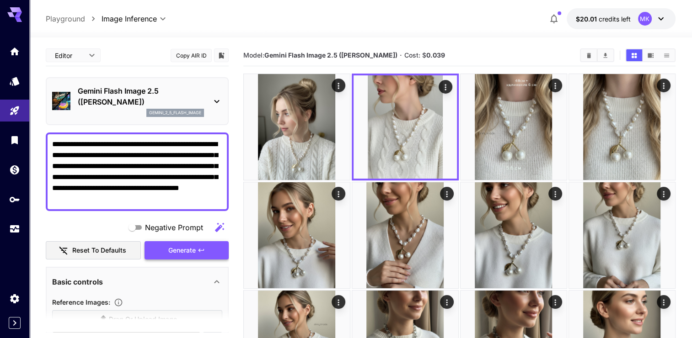
click at [187, 250] on span "Generate" at bounding box center [181, 250] width 27 height 11
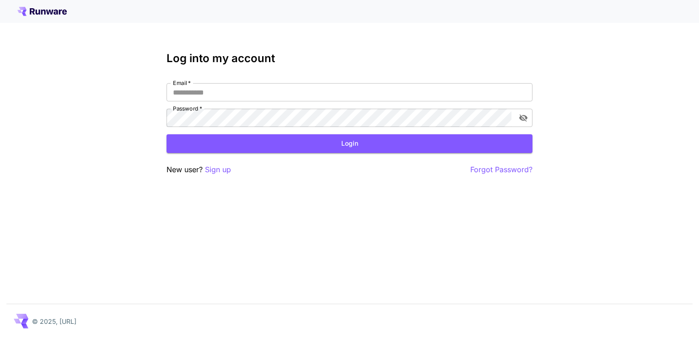
click at [189, 86] on span "*" at bounding box center [189, 83] width 4 height 7
click at [189, 86] on input "Email   *" at bounding box center [349, 92] width 366 height 18
click at [184, 95] on input "Email   *" at bounding box center [349, 92] width 366 height 18
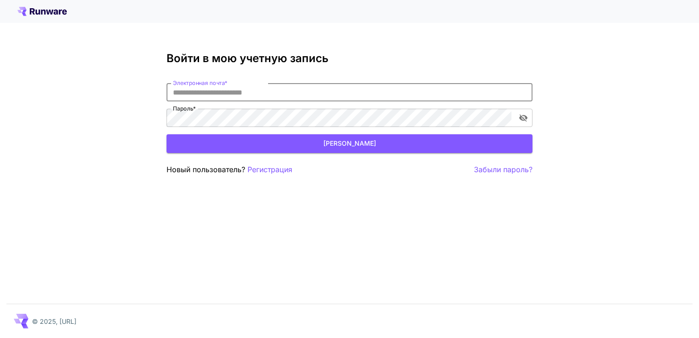
click at [205, 92] on input "Электронная почта *" at bounding box center [349, 92] width 366 height 18
type input "*"
type input "**********"
click at [523, 121] on icon "Переключение видимости пароля" at bounding box center [522, 117] width 9 height 9
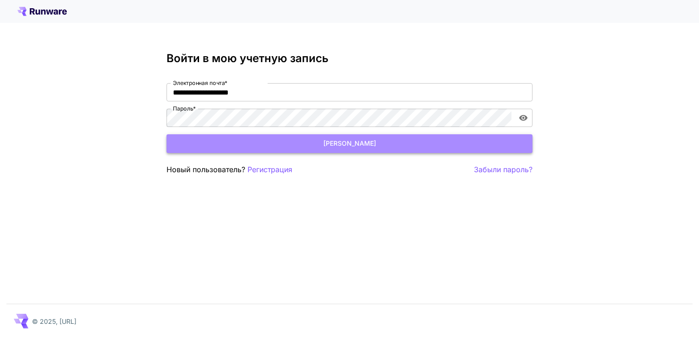
click at [247, 148] on button "[PERSON_NAME]" at bounding box center [349, 143] width 366 height 19
click at [335, 144] on button "[PERSON_NAME]" at bounding box center [349, 143] width 366 height 19
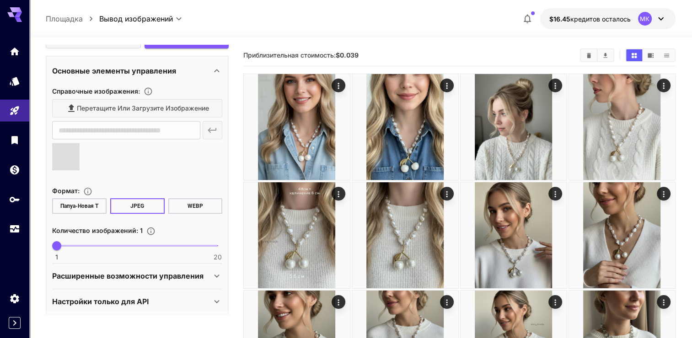
scroll to position [203, 0]
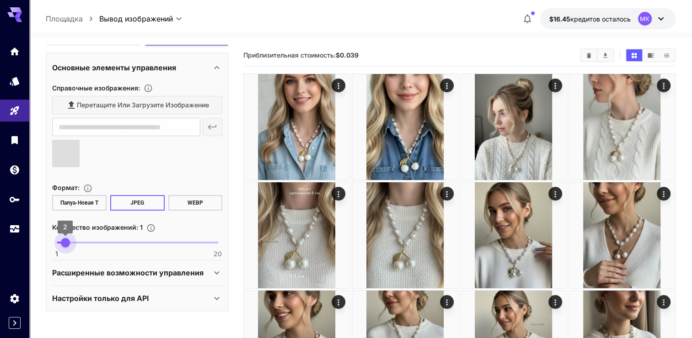
type input "*"
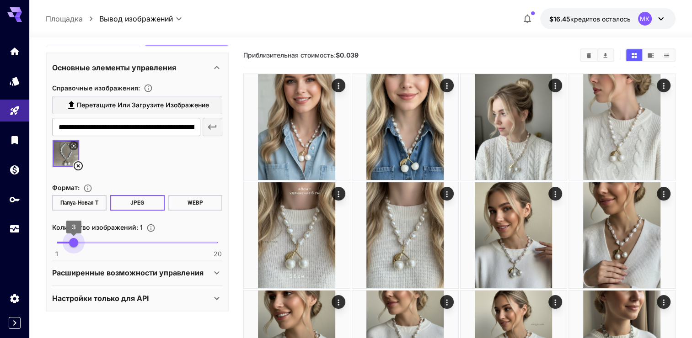
type input "**********"
type input "*"
drag, startPoint x: 57, startPoint y: 239, endPoint x: 66, endPoint y: 241, distance: 9.8
click at [66, 241] on span "2" at bounding box center [65, 242] width 9 height 9
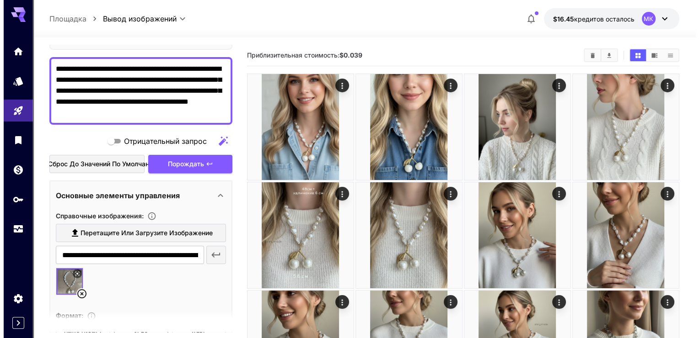
scroll to position [66, 0]
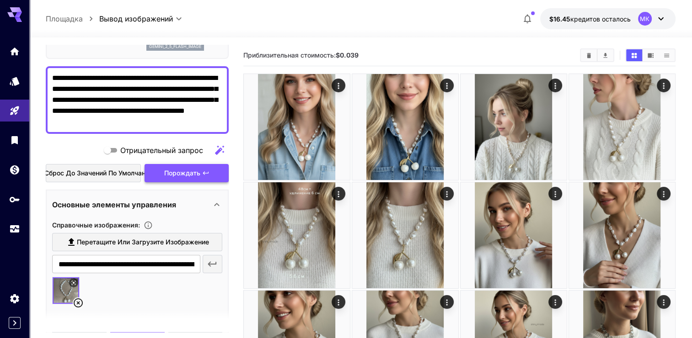
click at [186, 172] on span "Порождать" at bounding box center [182, 173] width 36 height 11
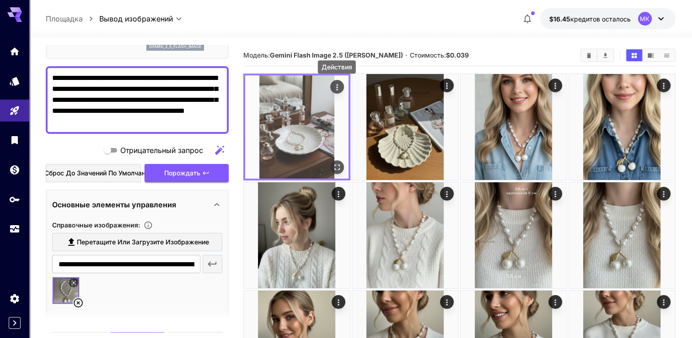
click at [336, 85] on icon "Действия" at bounding box center [336, 87] width 1 height 6
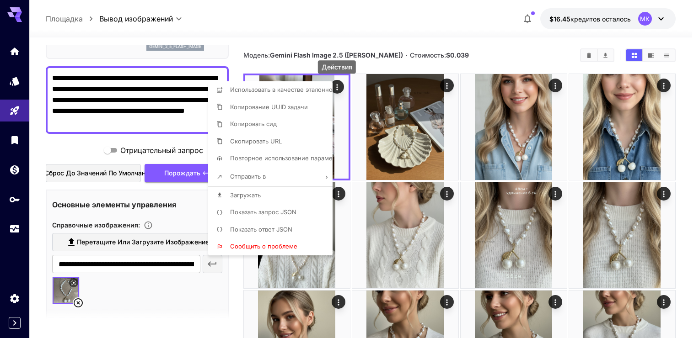
click at [249, 194] on span "Загружать" at bounding box center [245, 195] width 31 height 7
click at [448, 26] on div at bounding box center [349, 169] width 699 height 338
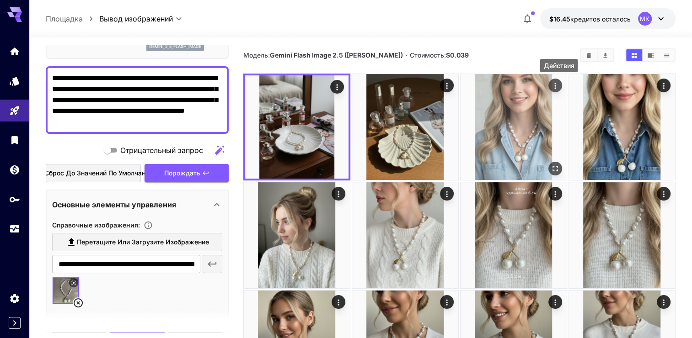
click at [555, 82] on icon "Действия" at bounding box center [554, 85] width 9 height 9
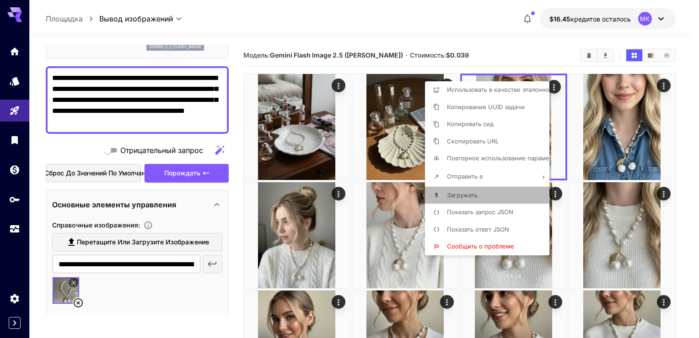
click at [468, 196] on span "Загружать" at bounding box center [462, 195] width 31 height 7
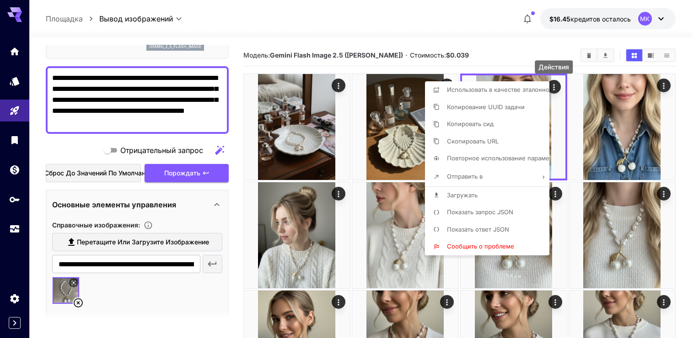
click at [667, 84] on div at bounding box center [349, 169] width 699 height 338
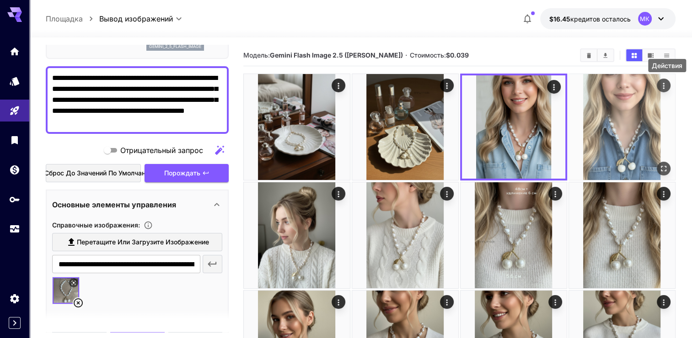
click at [666, 84] on icon "Действия" at bounding box center [663, 85] width 9 height 9
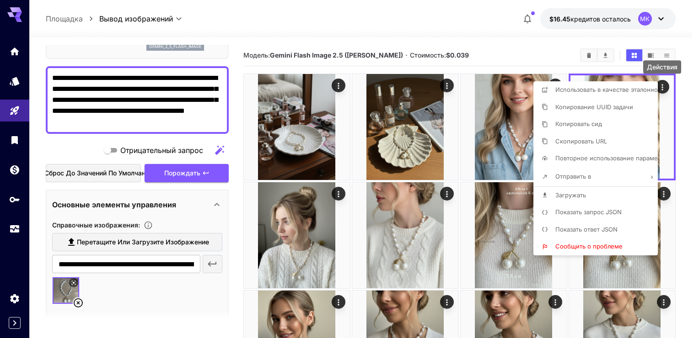
click at [572, 195] on span "Загружать" at bounding box center [570, 195] width 31 height 7
